Goal: Navigation & Orientation: Find specific page/section

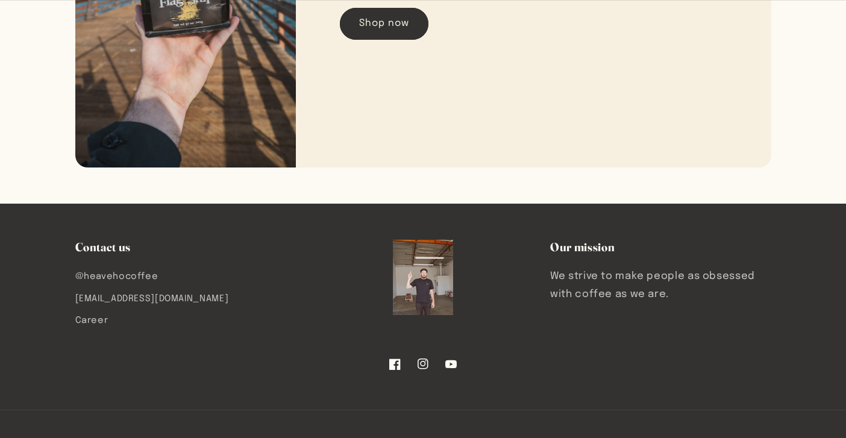
scroll to position [2060, 0]
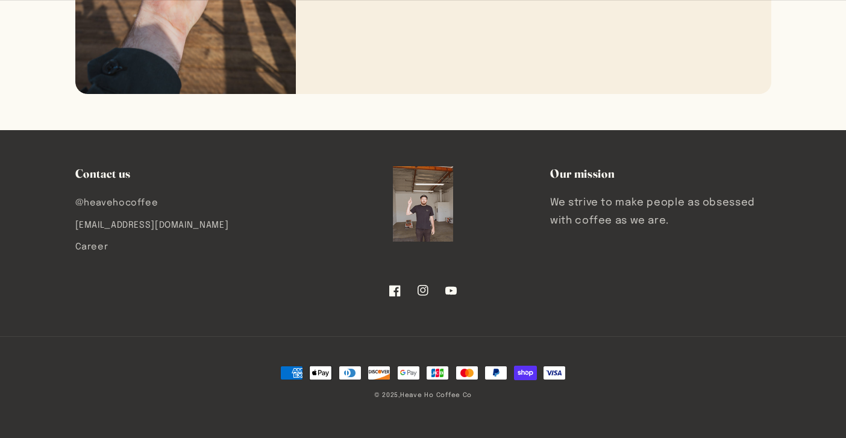
drag, startPoint x: 238, startPoint y: 225, endPoint x: 68, endPoint y: 226, distance: 170.6
click at [68, 226] on div "Contact us @heavehocoffee hello@heavehocoffeeco.com Career Our mission We striv…" at bounding box center [422, 251] width 759 height 171
copy link "[EMAIL_ADDRESS][DOMAIN_NAME]"
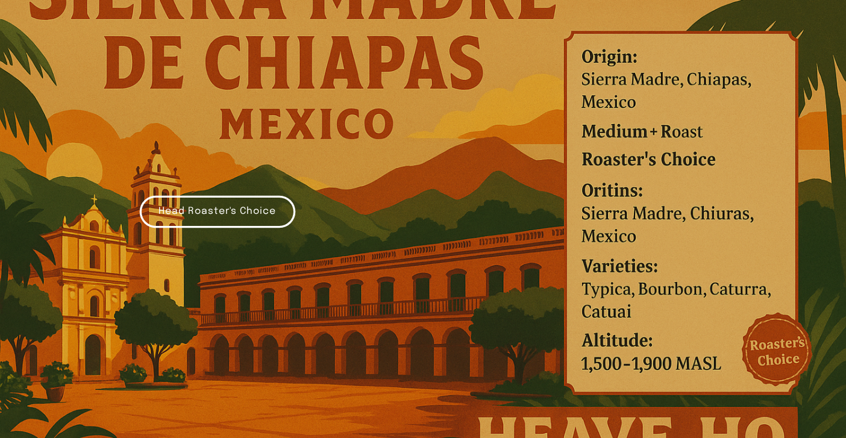
scroll to position [0, 0]
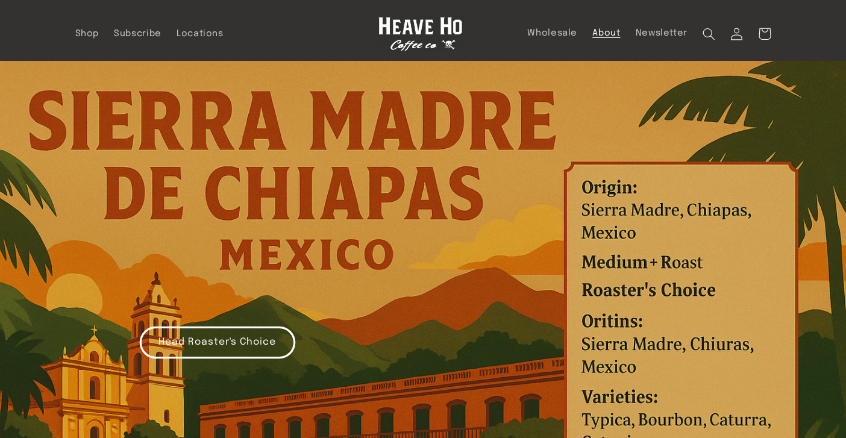
click at [600, 40] on link "About" at bounding box center [606, 33] width 43 height 27
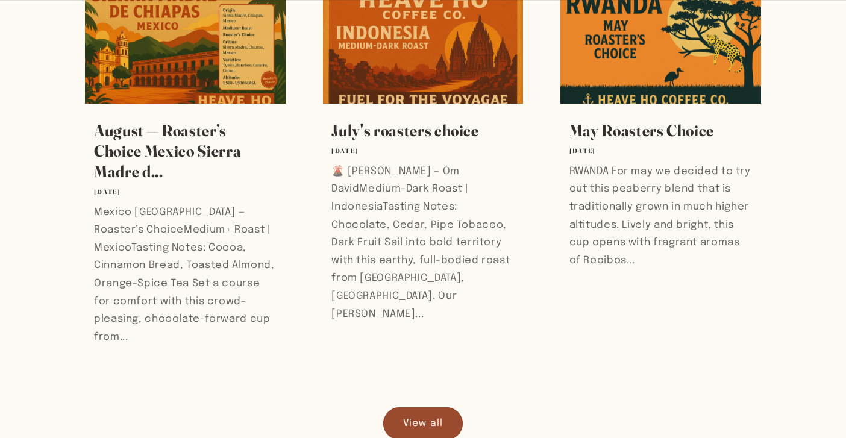
scroll to position [840, 0]
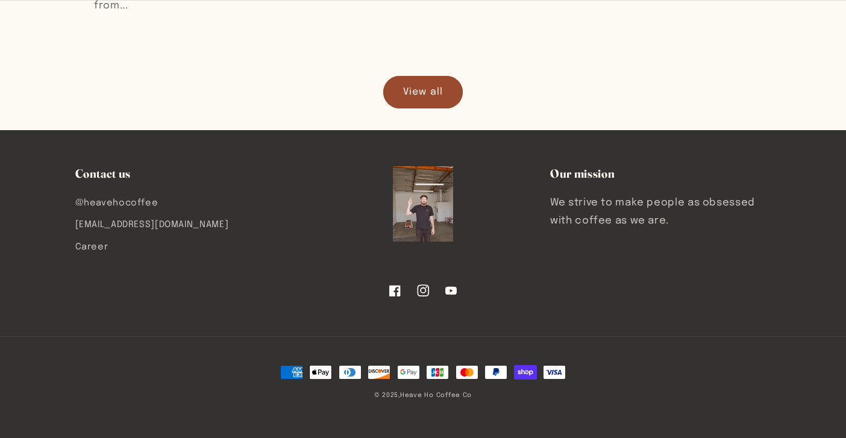
click at [423, 289] on icon at bounding box center [423, 290] width 12 height 12
